Goal: Task Accomplishment & Management: Manage account settings

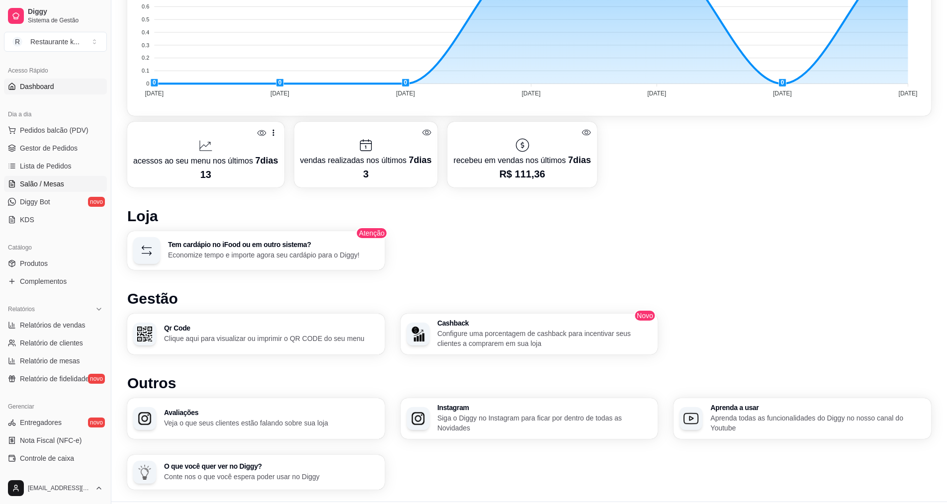
scroll to position [12, 0]
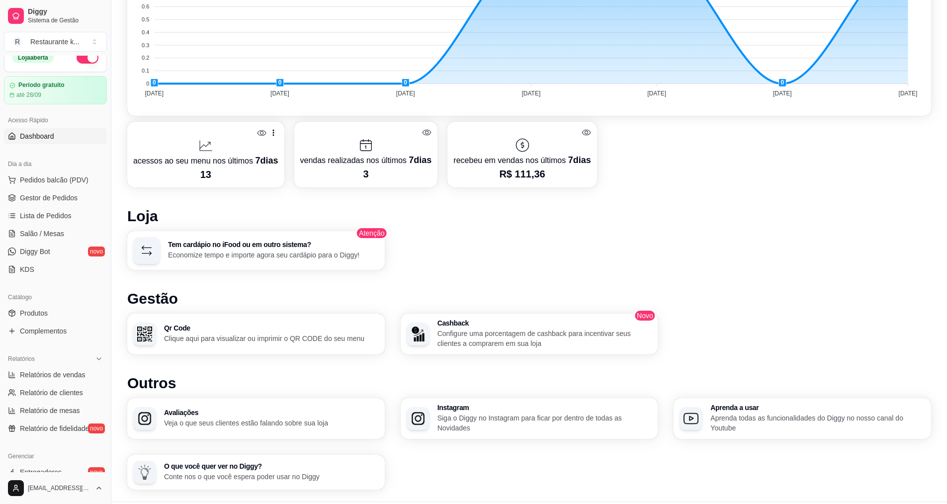
click at [74, 322] on ul "Produtos Complementos" at bounding box center [55, 322] width 103 height 34
click at [49, 328] on span "Complementos" at bounding box center [43, 331] width 47 height 10
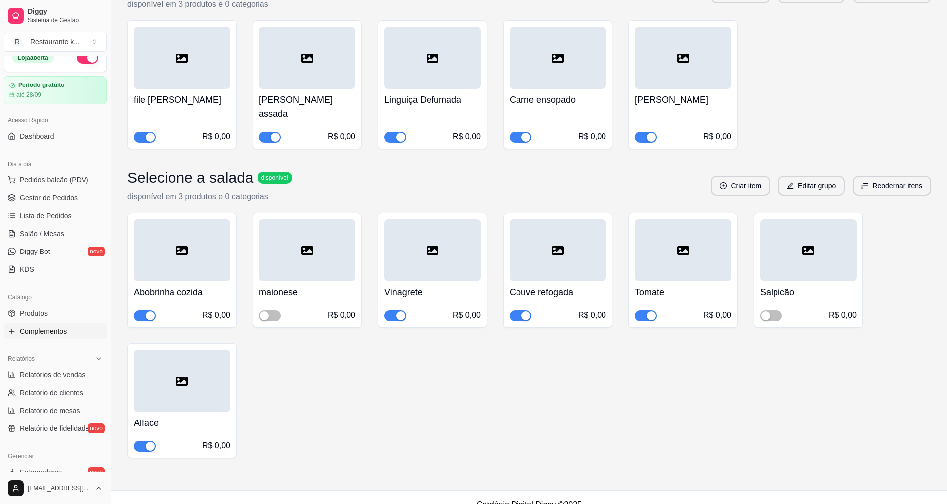
scroll to position [471, 0]
click at [58, 198] on span "Gestor de Pedidos" at bounding box center [49, 198] width 58 height 10
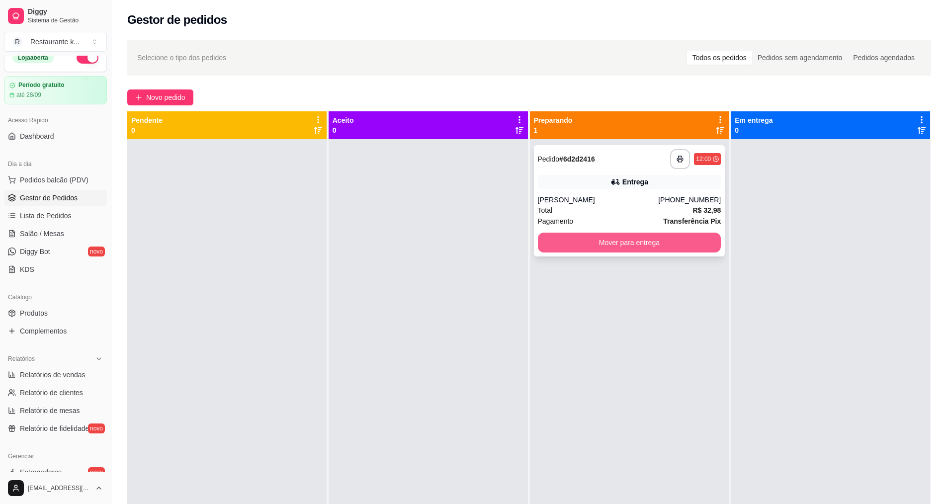
click at [605, 244] on button "Mover para entrega" at bounding box center [630, 243] width 184 height 20
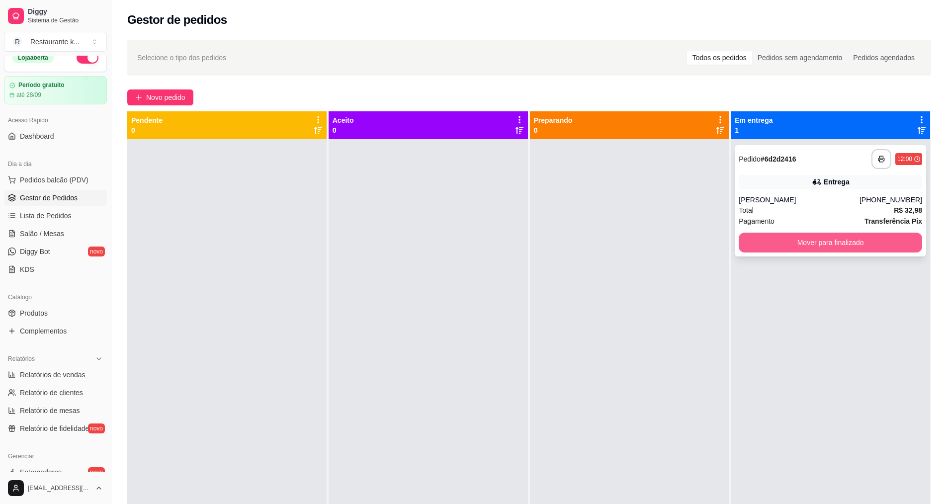
click at [813, 237] on button "Mover para finalizado" at bounding box center [831, 243] width 184 height 20
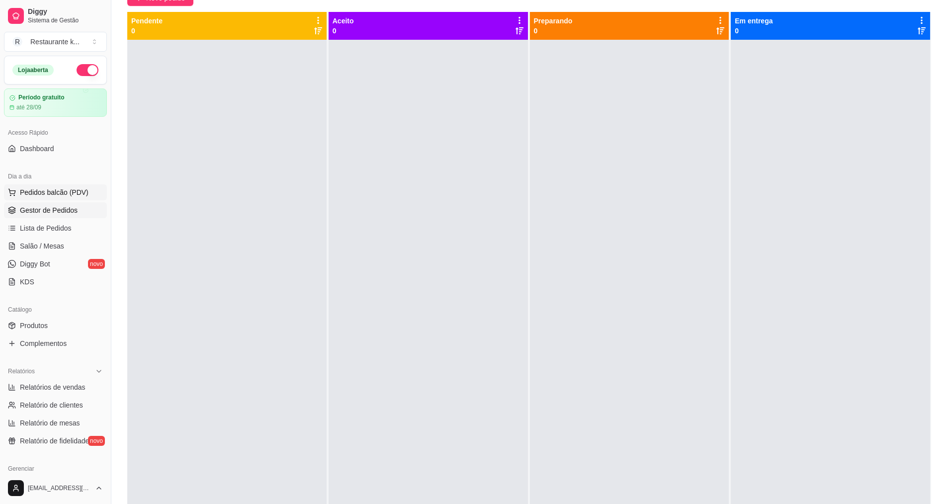
click at [34, 198] on button "Pedidos balcão (PDV)" at bounding box center [55, 193] width 103 height 16
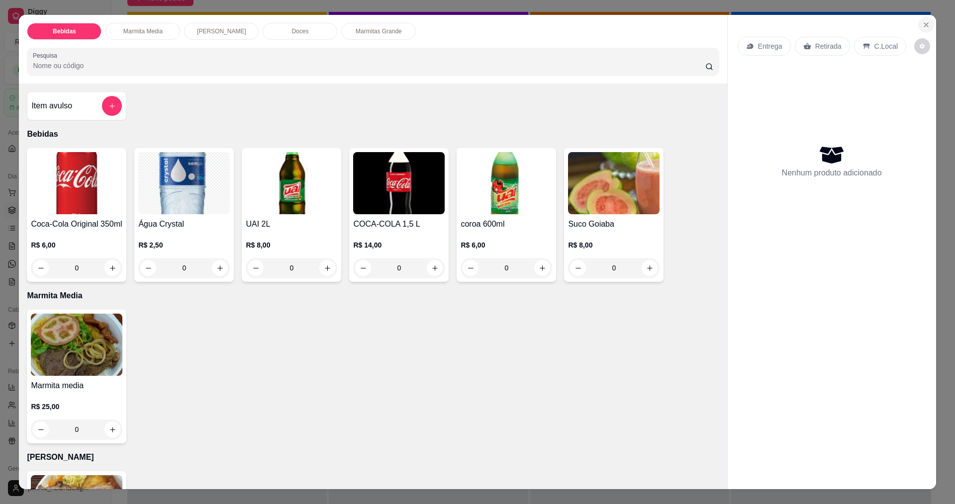
click at [924, 23] on icon "Close" at bounding box center [926, 25] width 8 height 8
